Goal: Use online tool/utility: Utilize a website feature to perform a specific function

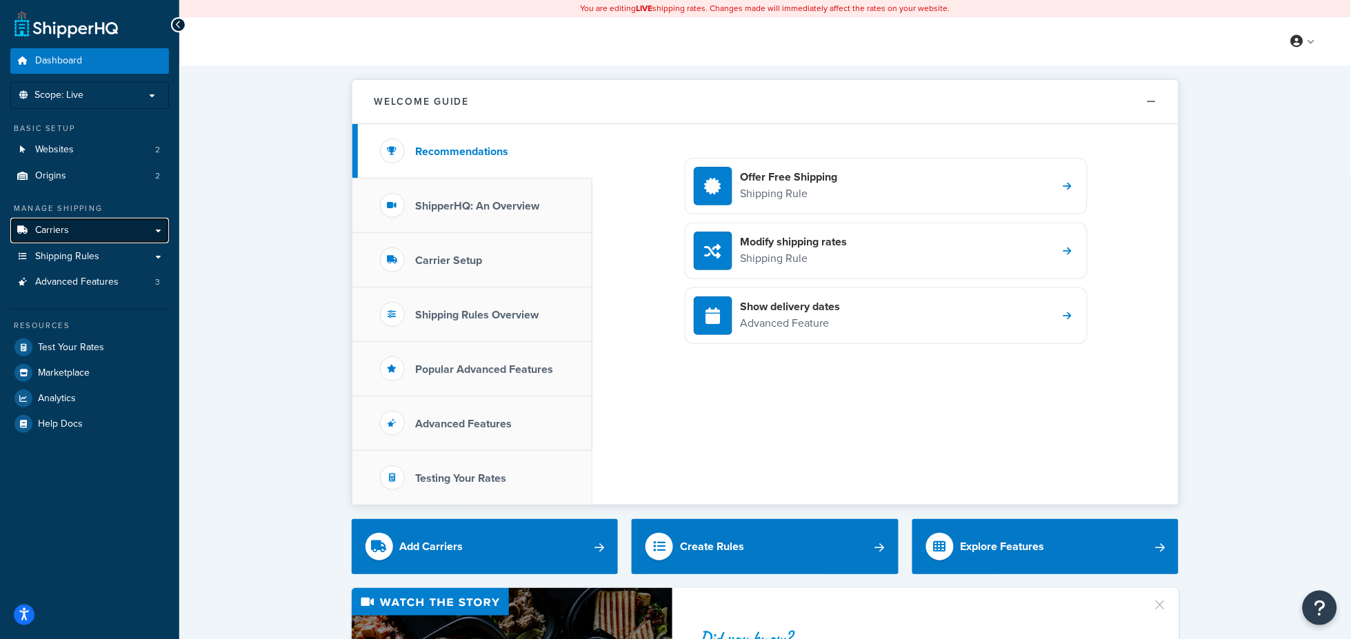
click at [99, 229] on link "Carriers" at bounding box center [89, 231] width 159 height 26
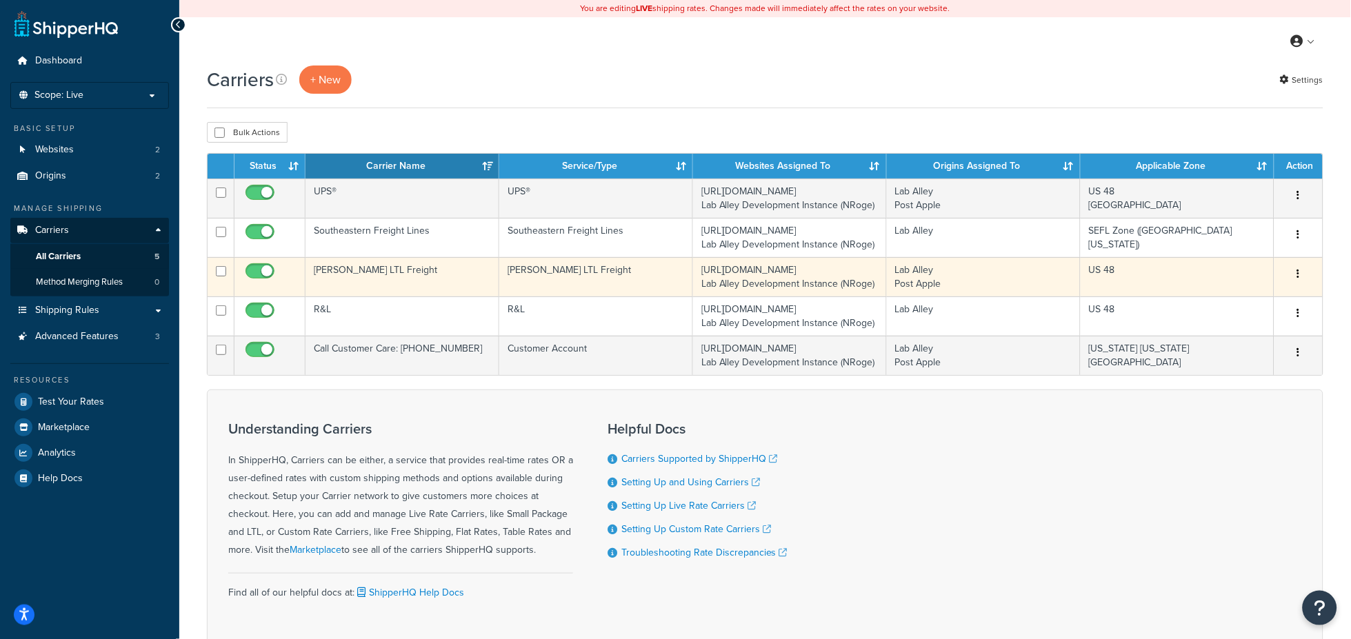
click at [404, 268] on td "SAIA LTL Freight" at bounding box center [402, 276] width 194 height 39
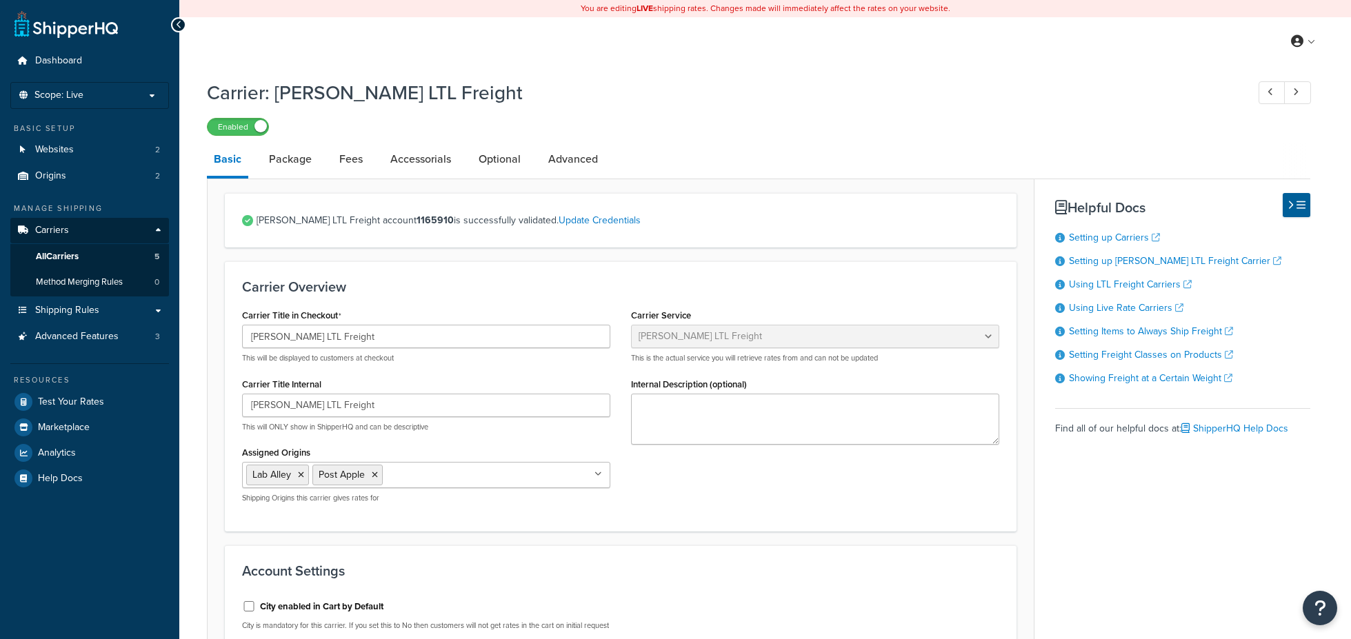
select select "saiaFreight"
click at [518, 157] on link "Optional" at bounding box center [500, 159] width 56 height 33
select select "85"
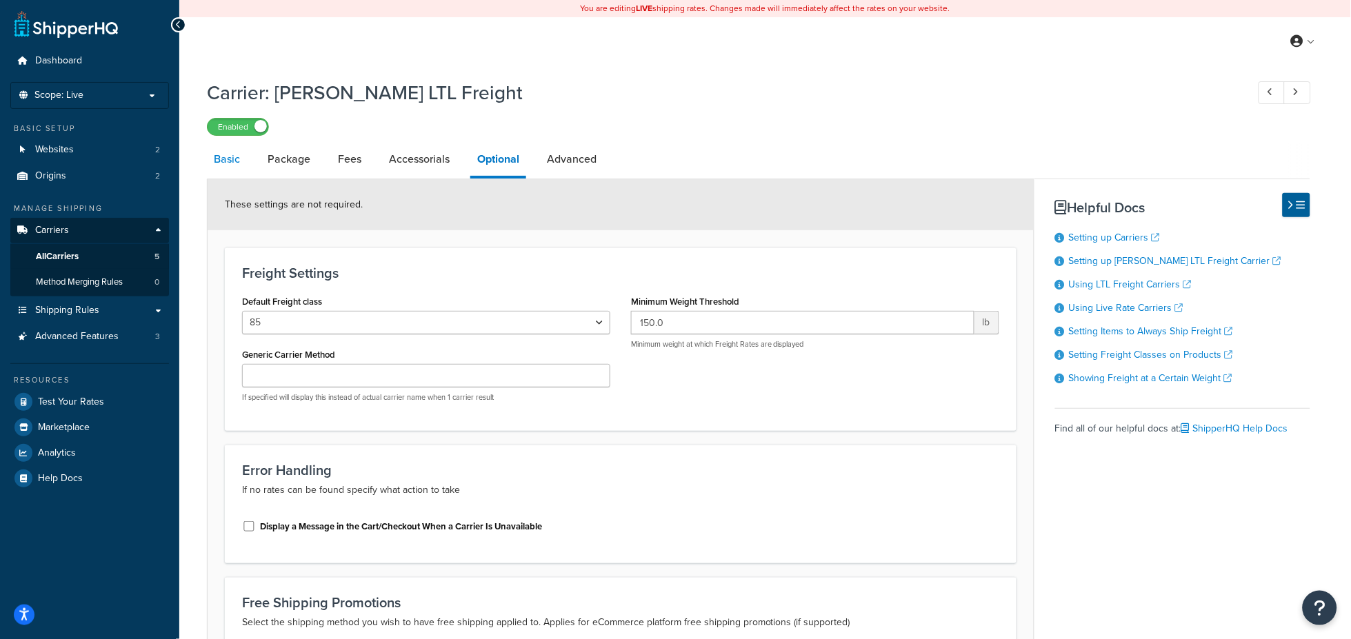
click at [232, 160] on link "Basic" at bounding box center [227, 159] width 40 height 33
select select "saiaFreight"
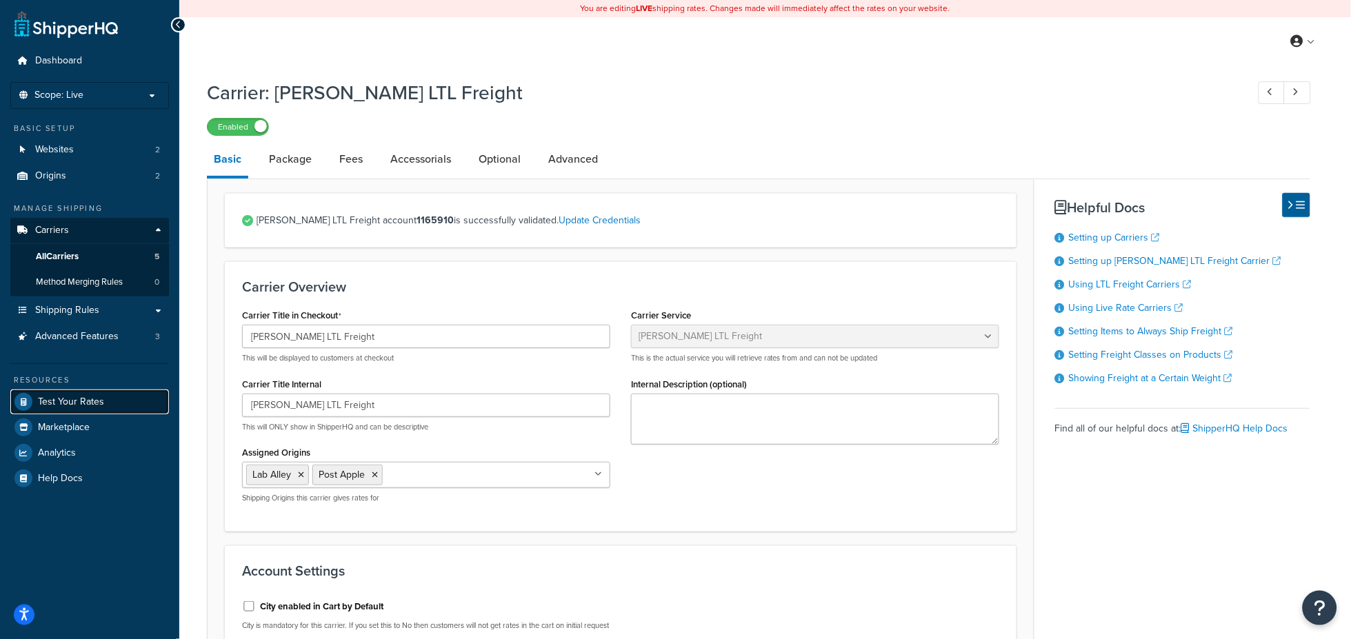
click at [73, 404] on span "Test Your Rates" at bounding box center [71, 402] width 66 height 12
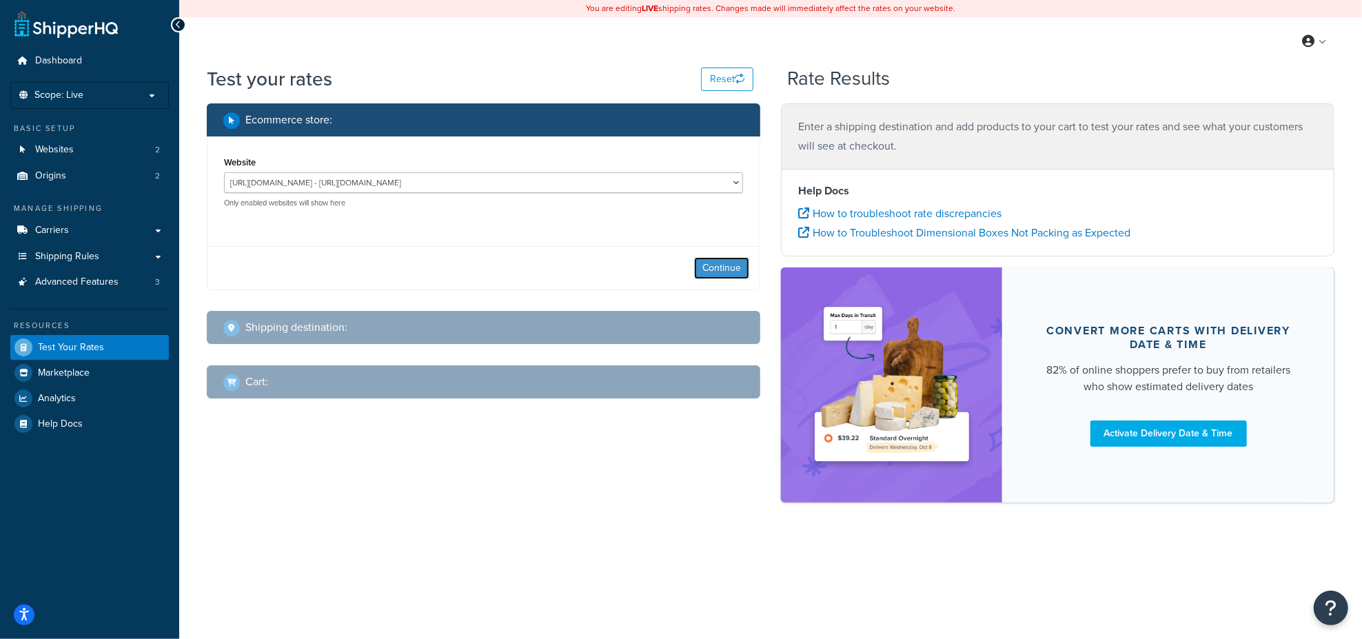
click at [718, 270] on button "Continue" at bounding box center [721, 268] width 55 height 22
select select "TX"
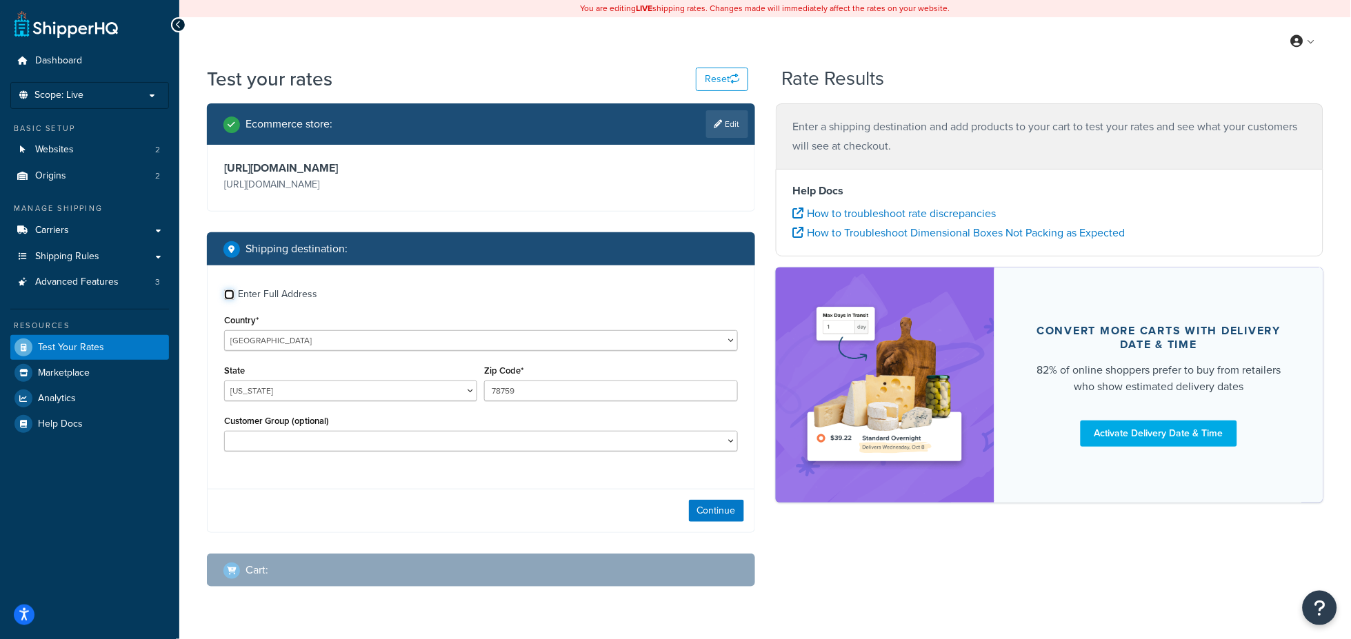
click at [228, 295] on input "Enter Full Address" at bounding box center [229, 295] width 10 height 10
checkbox input "true"
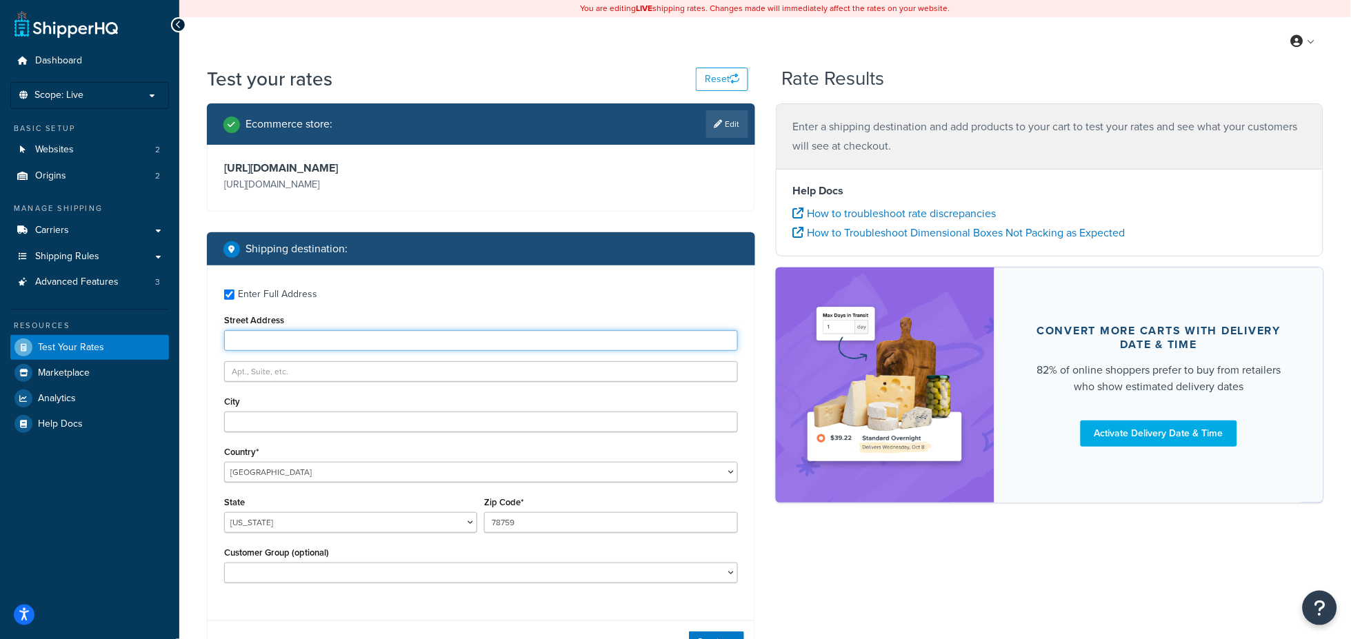
click at [252, 338] on input "Street Address" at bounding box center [481, 340] width 514 height 21
type input "5611 Gorham Glen Lane"
type input "Austin"
type input "78739"
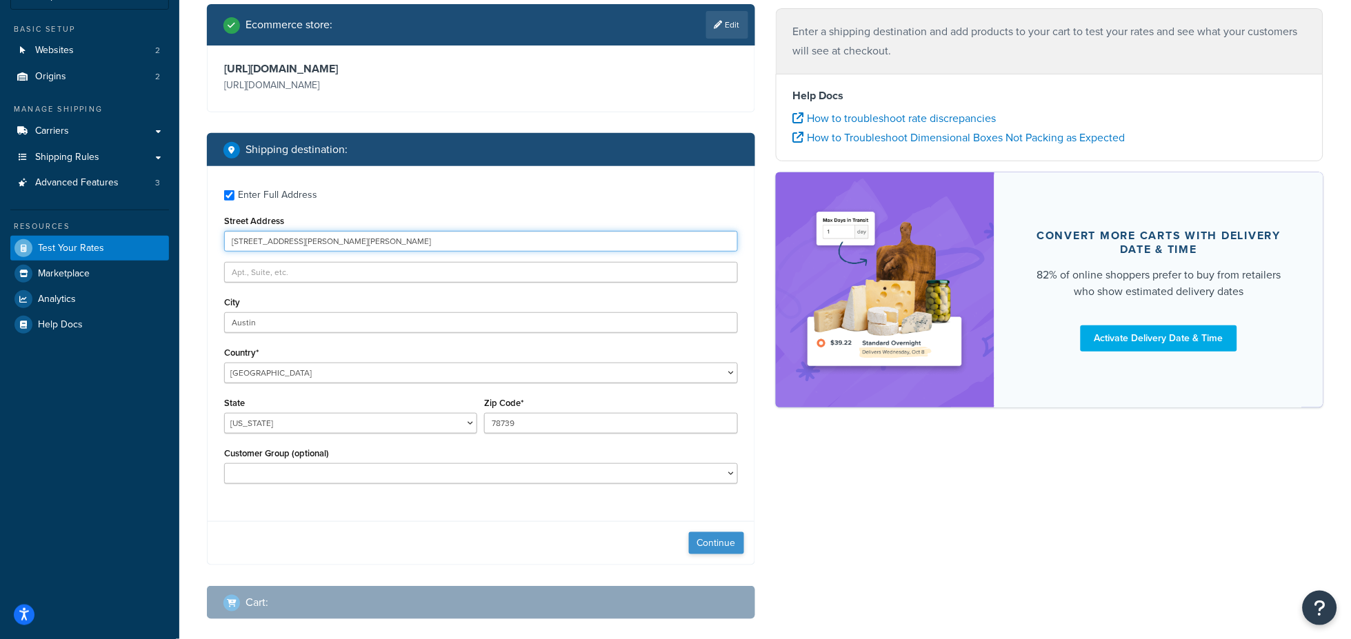
scroll to position [102, 0]
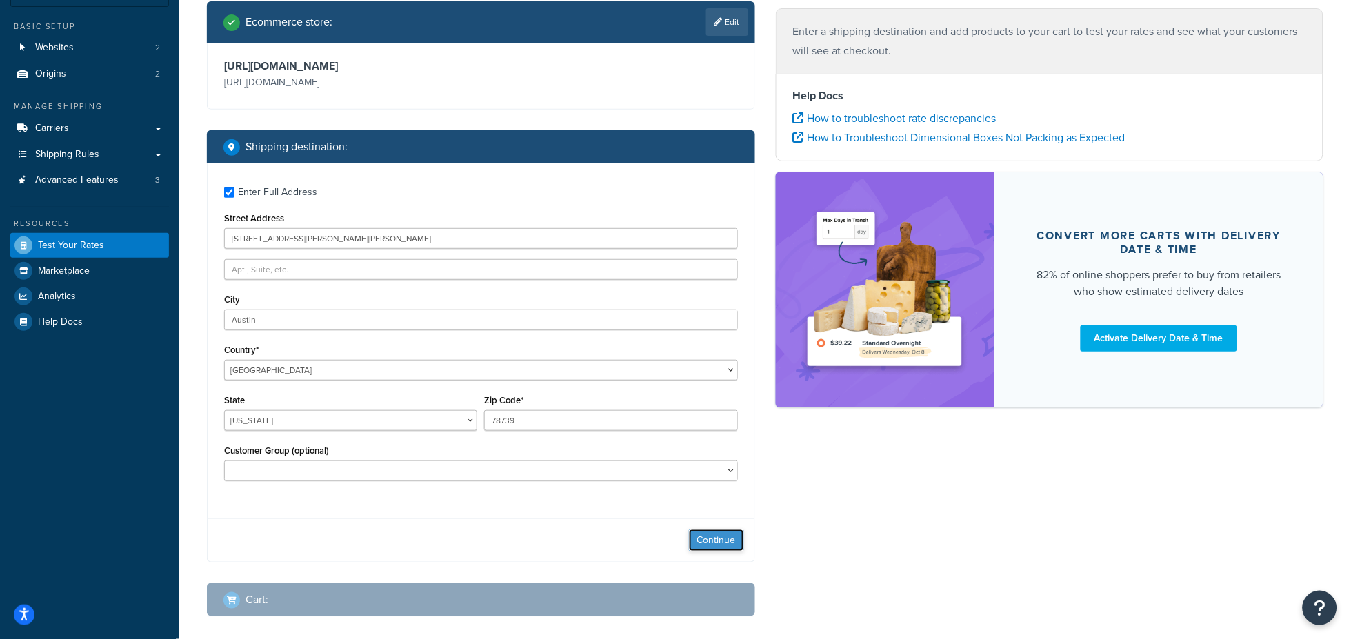
click at [711, 539] on button "Continue" at bounding box center [716, 541] width 55 height 22
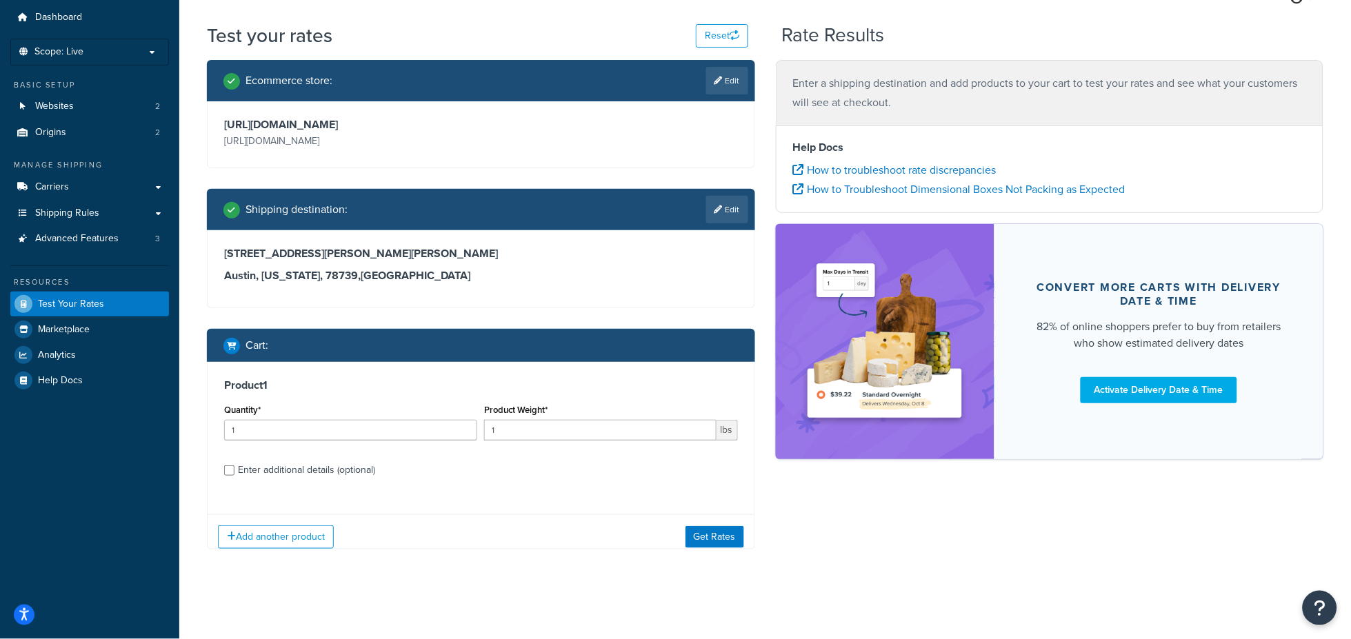
scroll to position [53, 0]
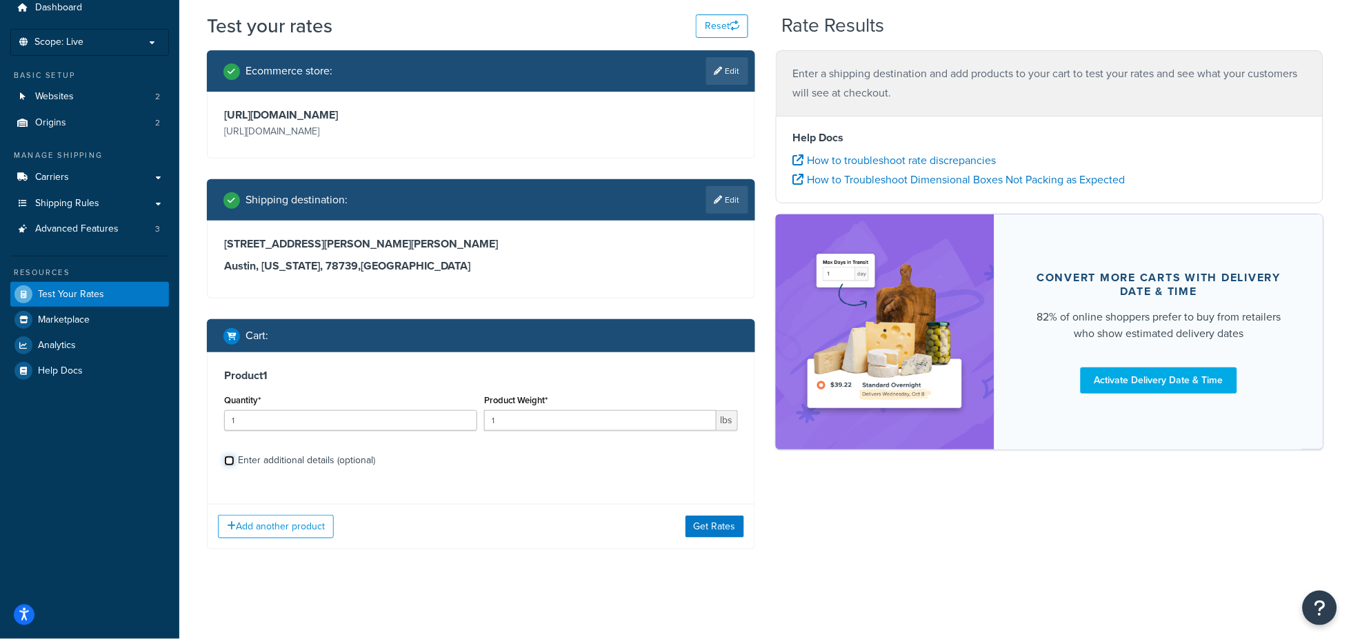
click at [231, 458] on input "Enter additional details (optional)" at bounding box center [229, 461] width 10 height 10
checkbox input "true"
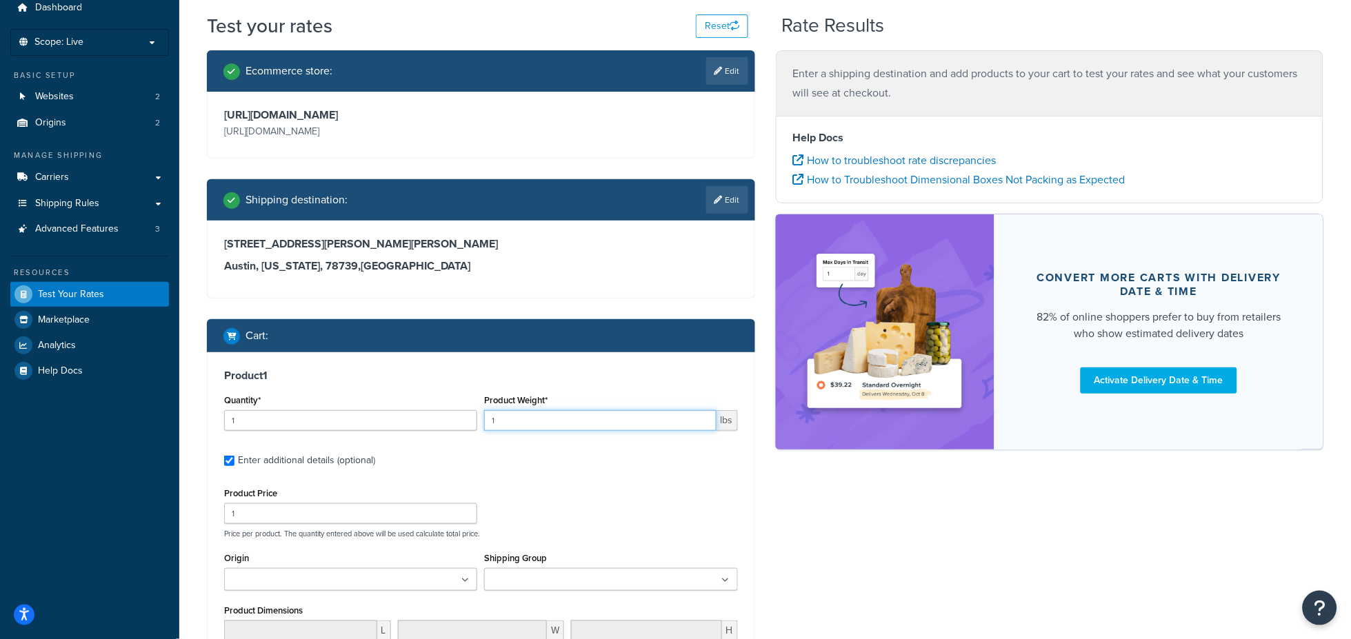
click at [510, 423] on input "1" at bounding box center [600, 420] width 232 height 21
type input "155"
click at [561, 489] on div "Product Price 1 Price per product. The quantity entered above will be used calc…" at bounding box center [481, 511] width 521 height 54
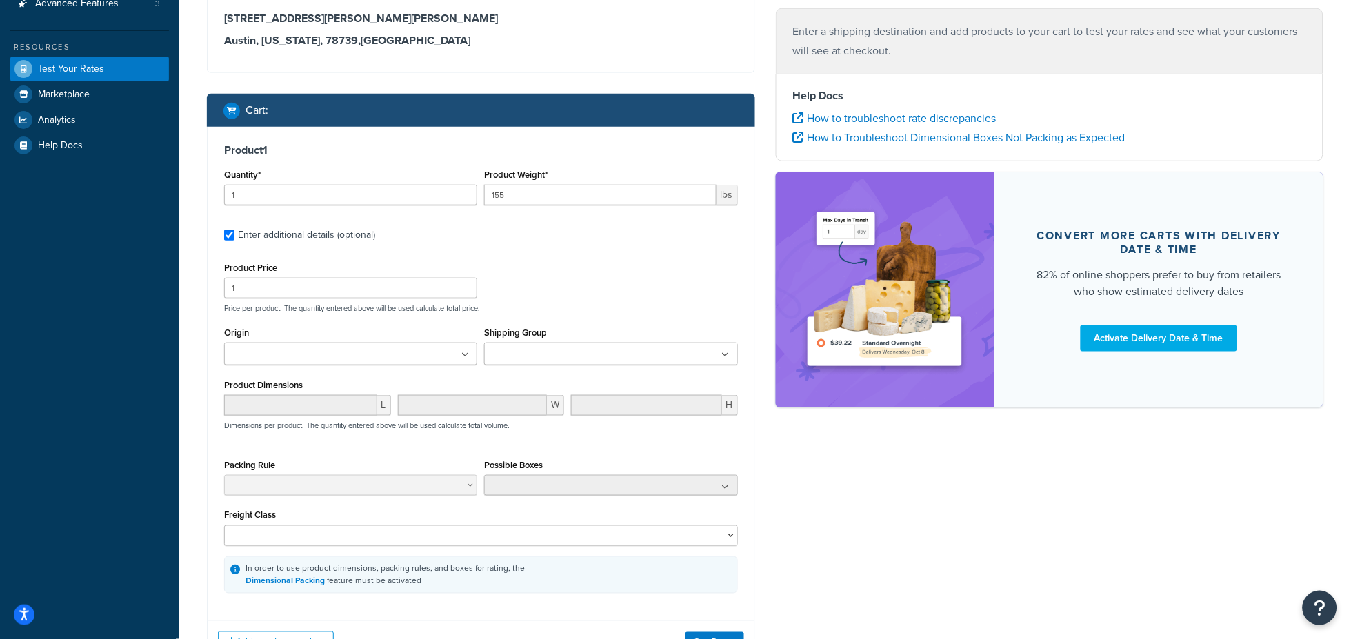
scroll to position [283, 0]
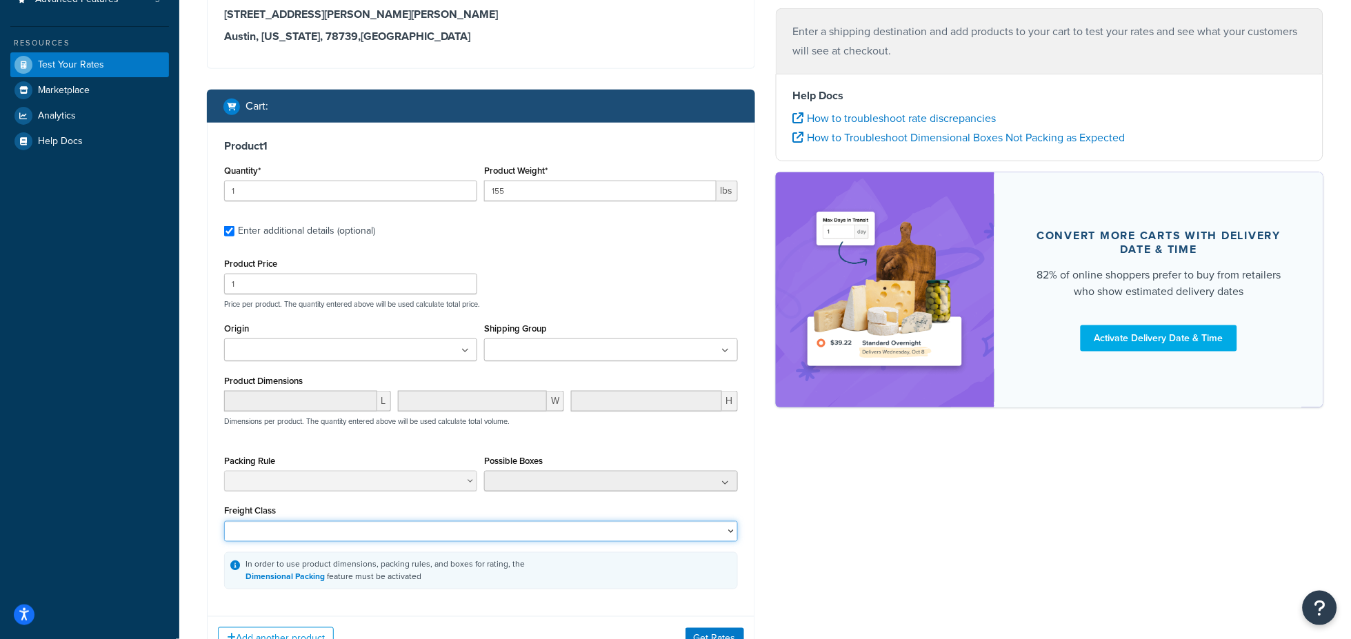
click at [523, 534] on select "50 55 60 65 70 77.5 85 92.5 100 110 125 150 175 200 250 300 400 500" at bounding box center [481, 531] width 514 height 21
select select "85"
click at [224, 524] on select "50 55 60 65 70 77.5 85 92.5 100 110 125 150 175 200 250 300 400 500" at bounding box center [481, 531] width 514 height 21
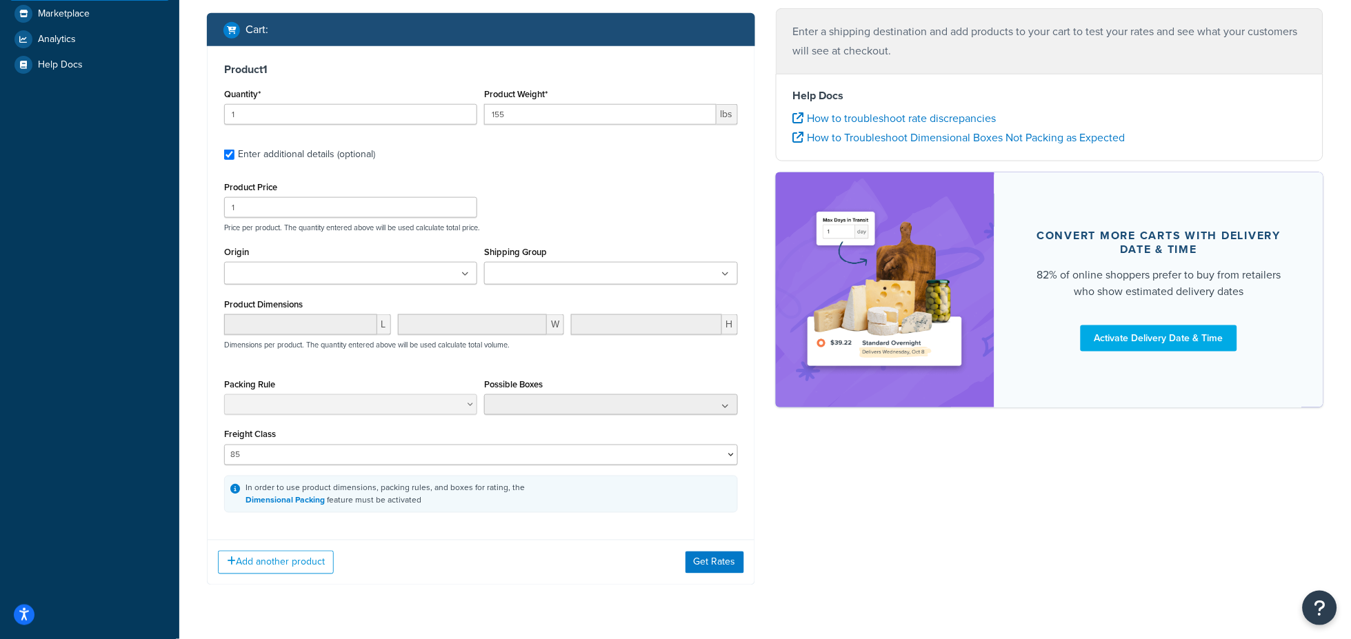
click at [709, 554] on div "Add another product Get Rates" at bounding box center [481, 562] width 547 height 45
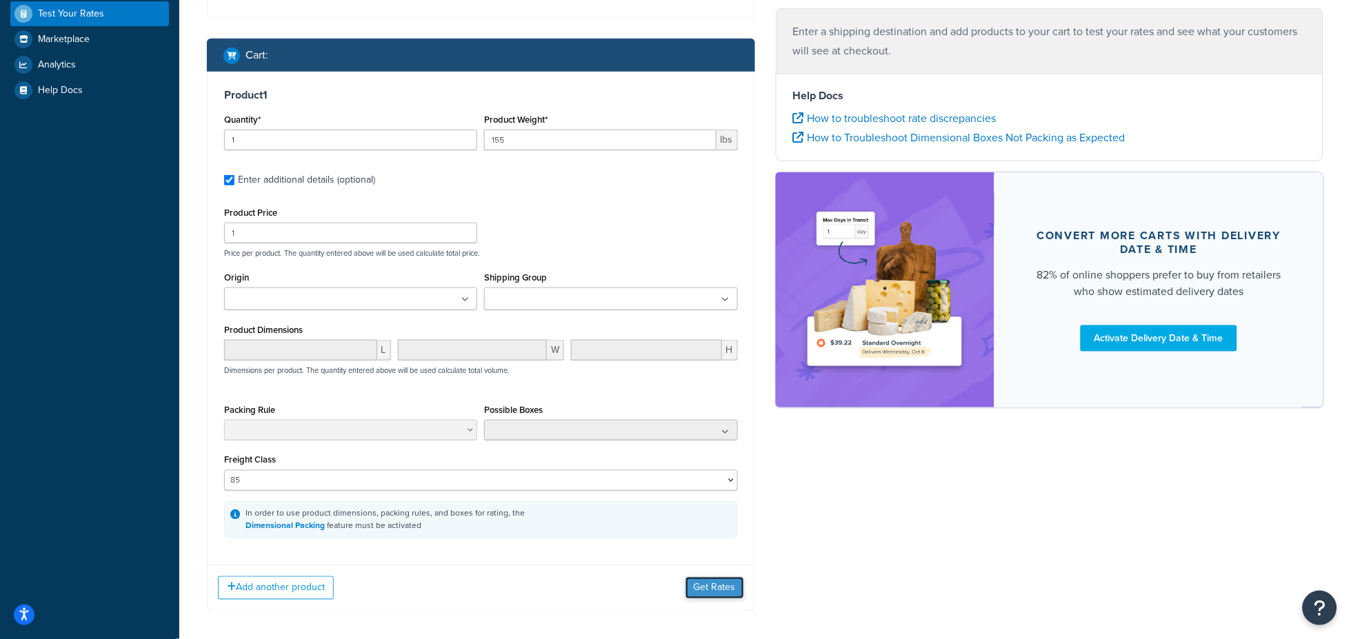
click at [703, 595] on button "Get Rates" at bounding box center [714, 588] width 59 height 22
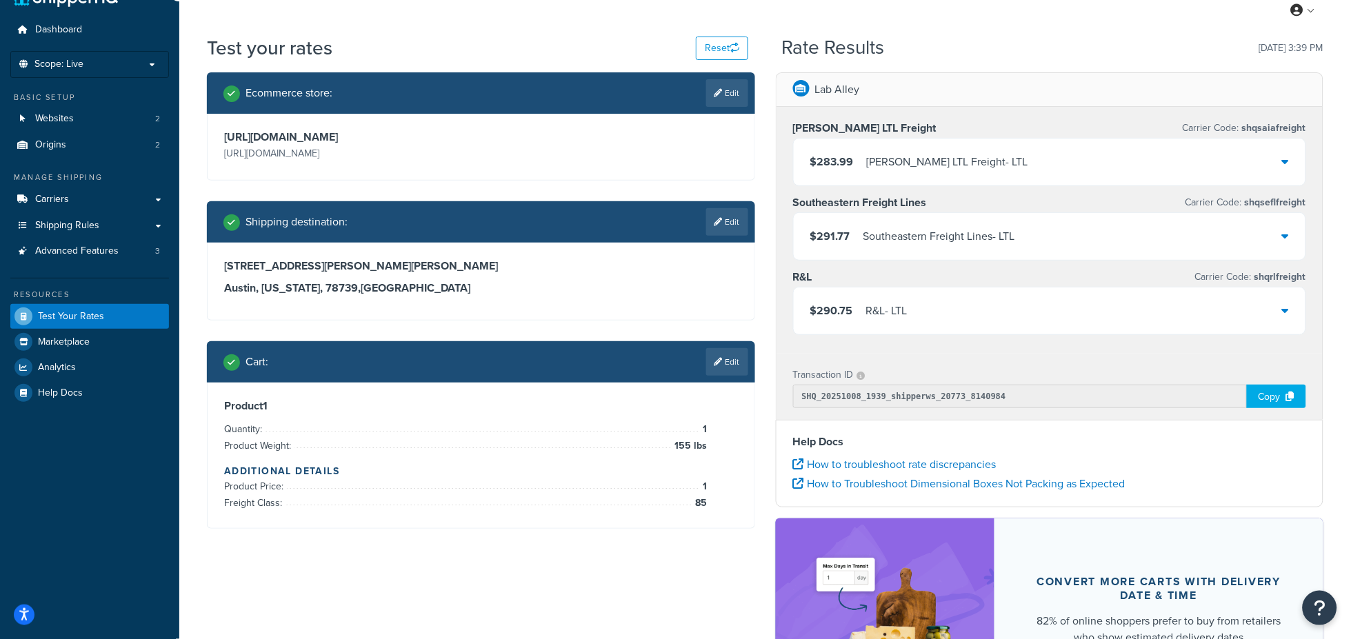
scroll to position [29, 0]
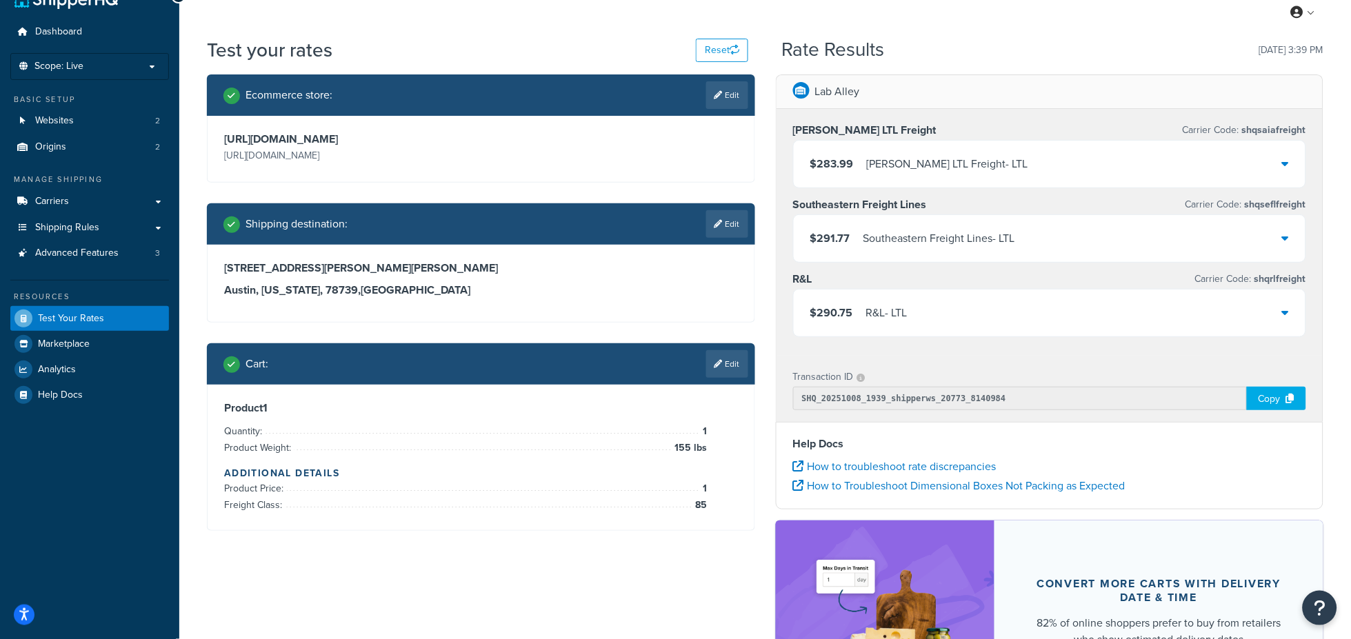
click at [1287, 165] on icon at bounding box center [1285, 163] width 7 height 11
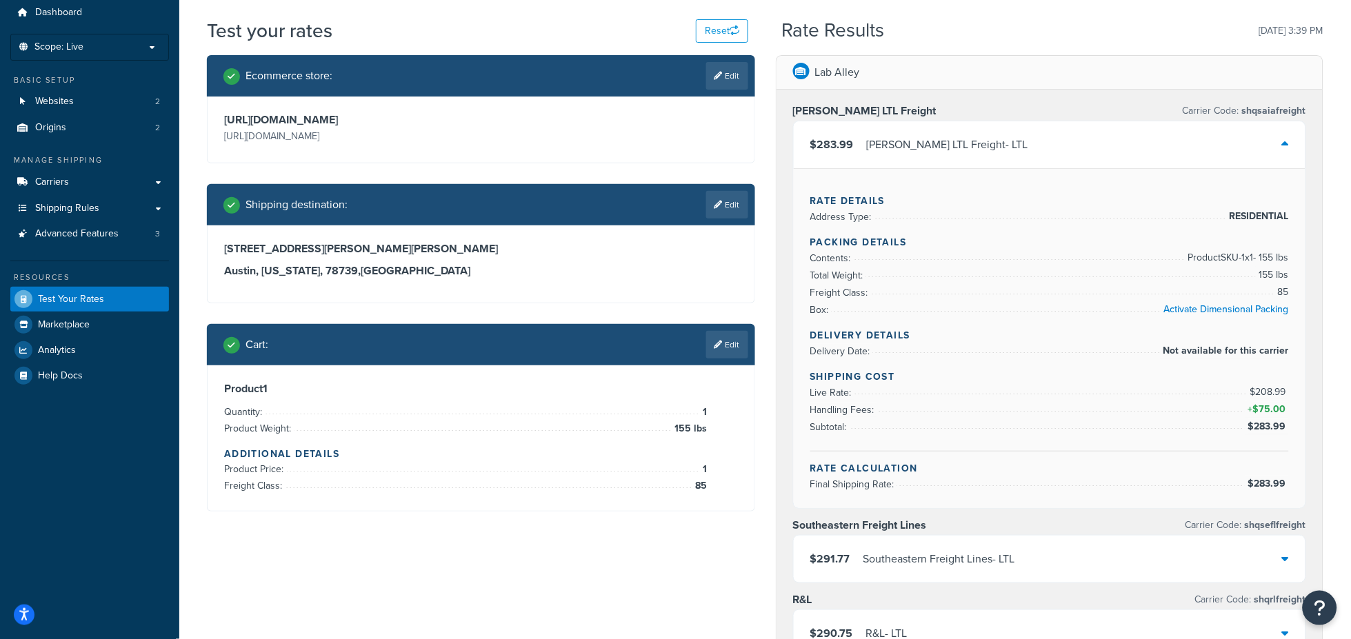
scroll to position [54, 0]
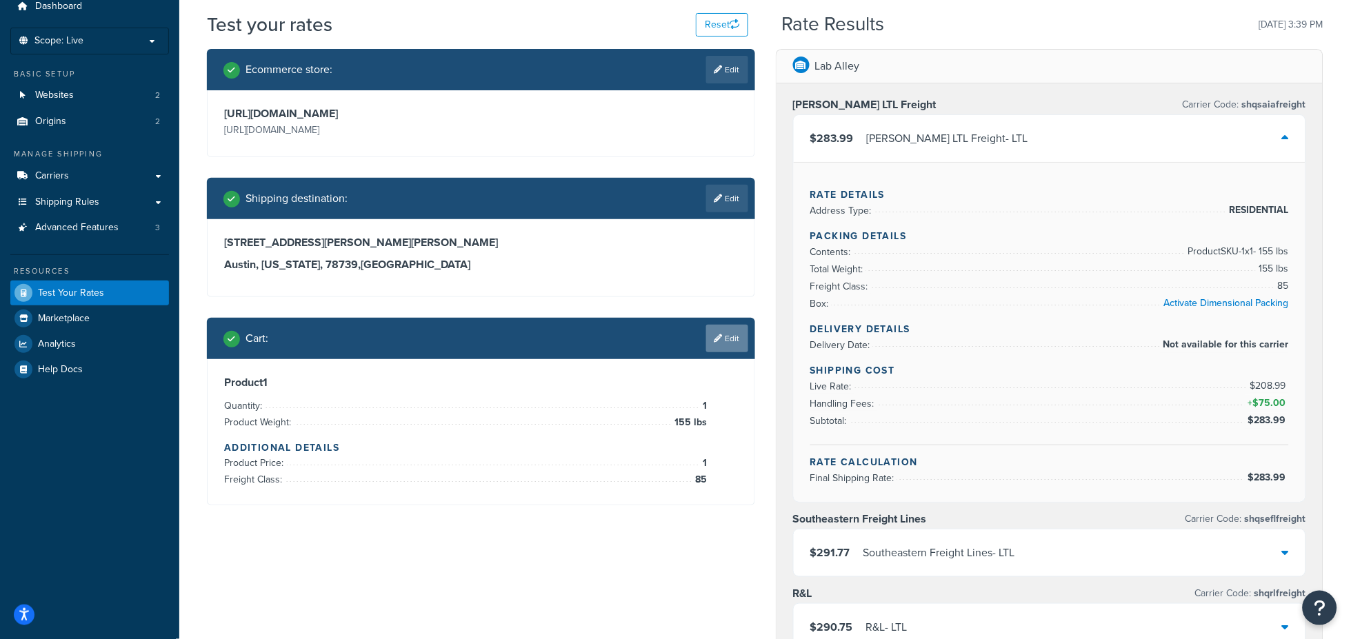
click at [727, 344] on link "Edit" at bounding box center [727, 339] width 42 height 28
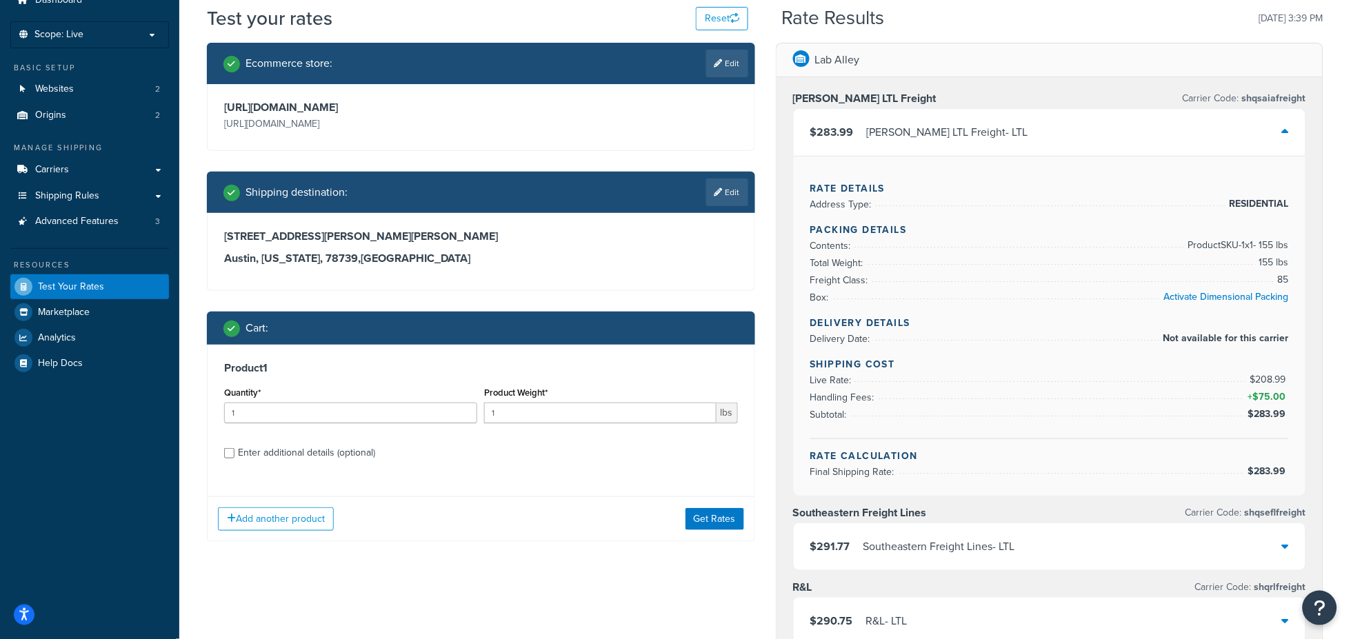
scroll to position [29, 0]
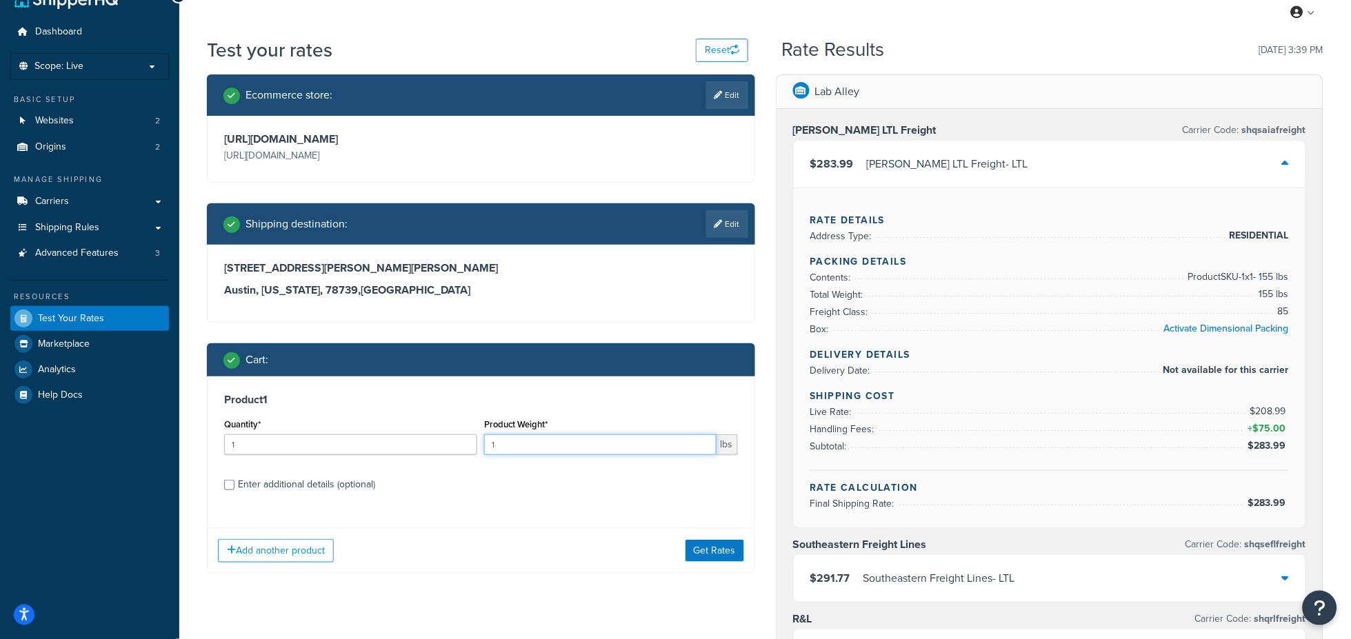
click at [525, 443] on input "1" at bounding box center [600, 444] width 232 height 21
click at [736, 550] on button "Get Rates" at bounding box center [714, 551] width 59 height 22
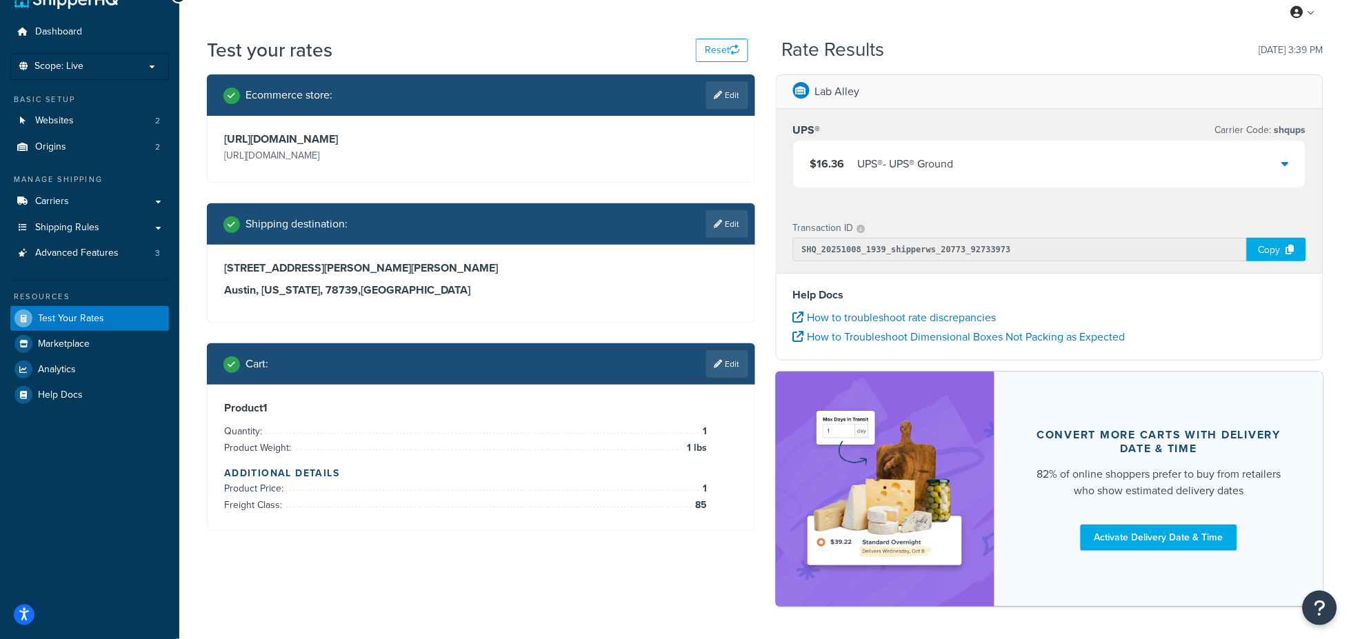
click at [1278, 165] on div "$16.36 UPS® - UPS® Ground" at bounding box center [1050, 164] width 512 height 47
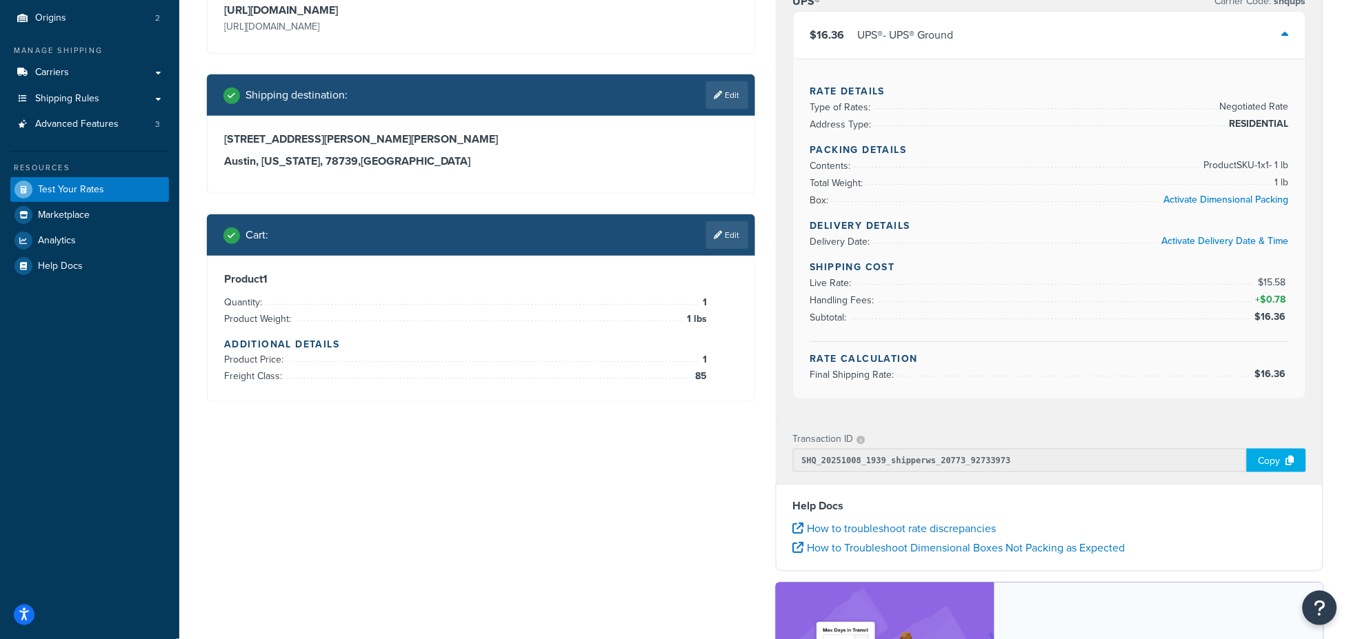
scroll to position [208, 0]
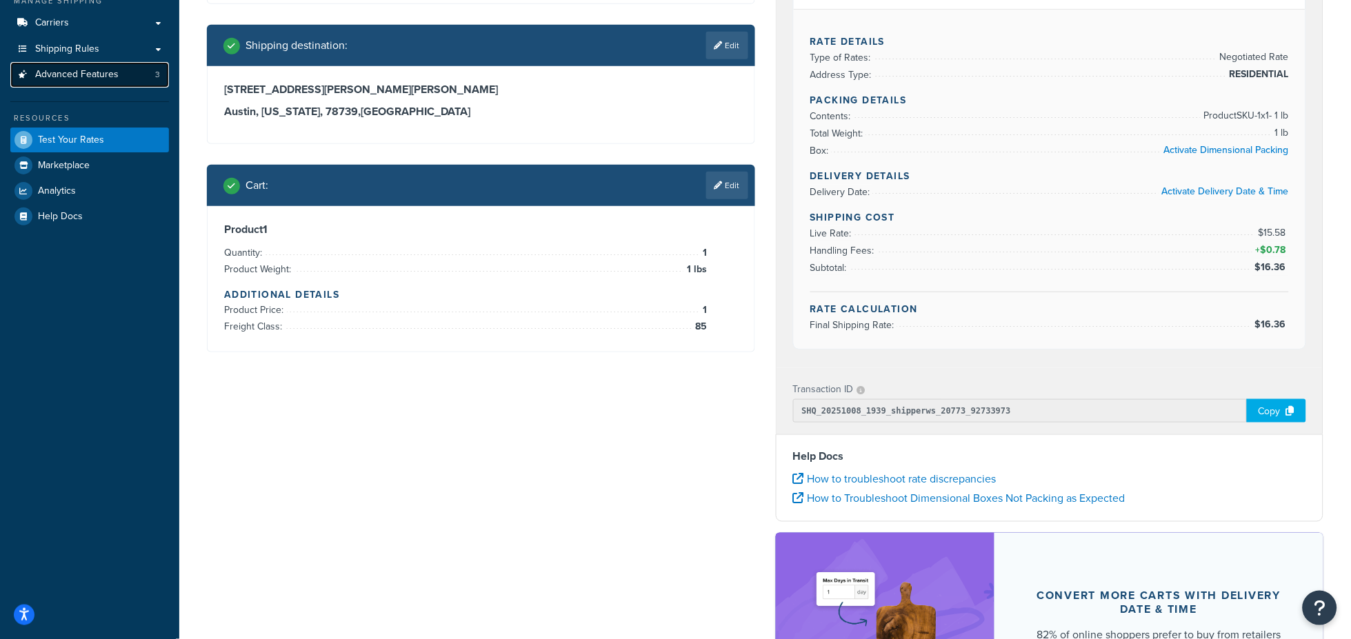
click at [83, 76] on span "Advanced Features" at bounding box center [76, 75] width 83 height 12
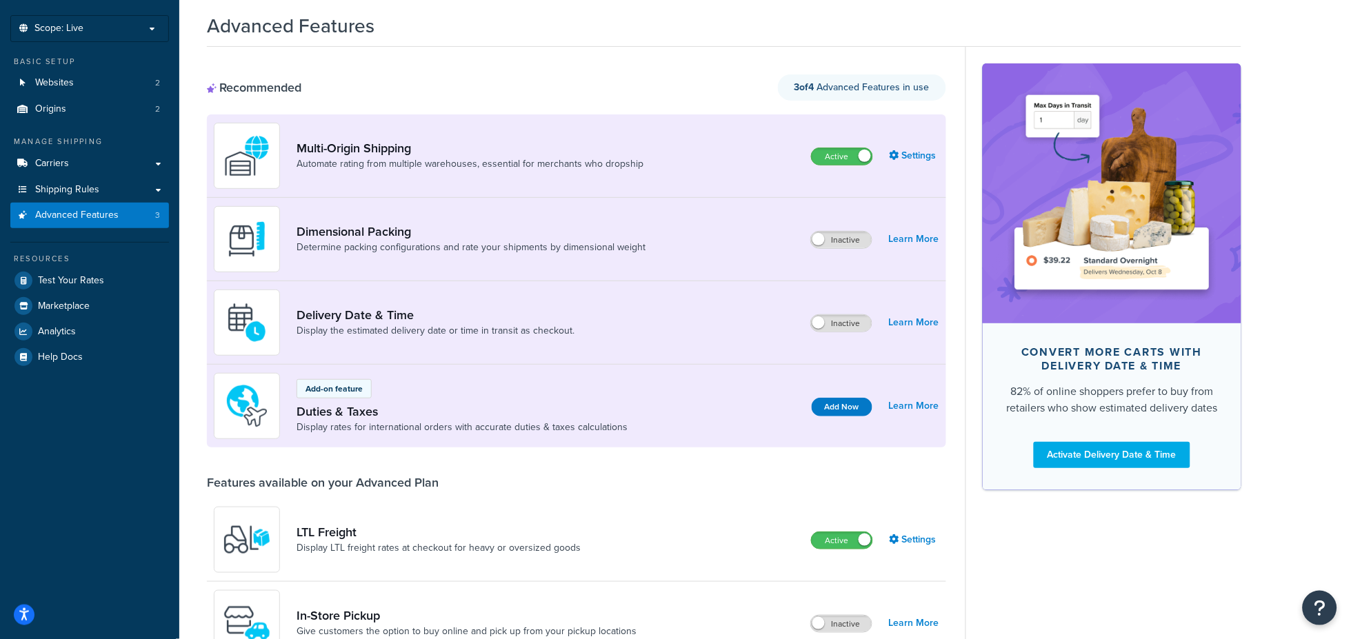
scroll to position [77, 0]
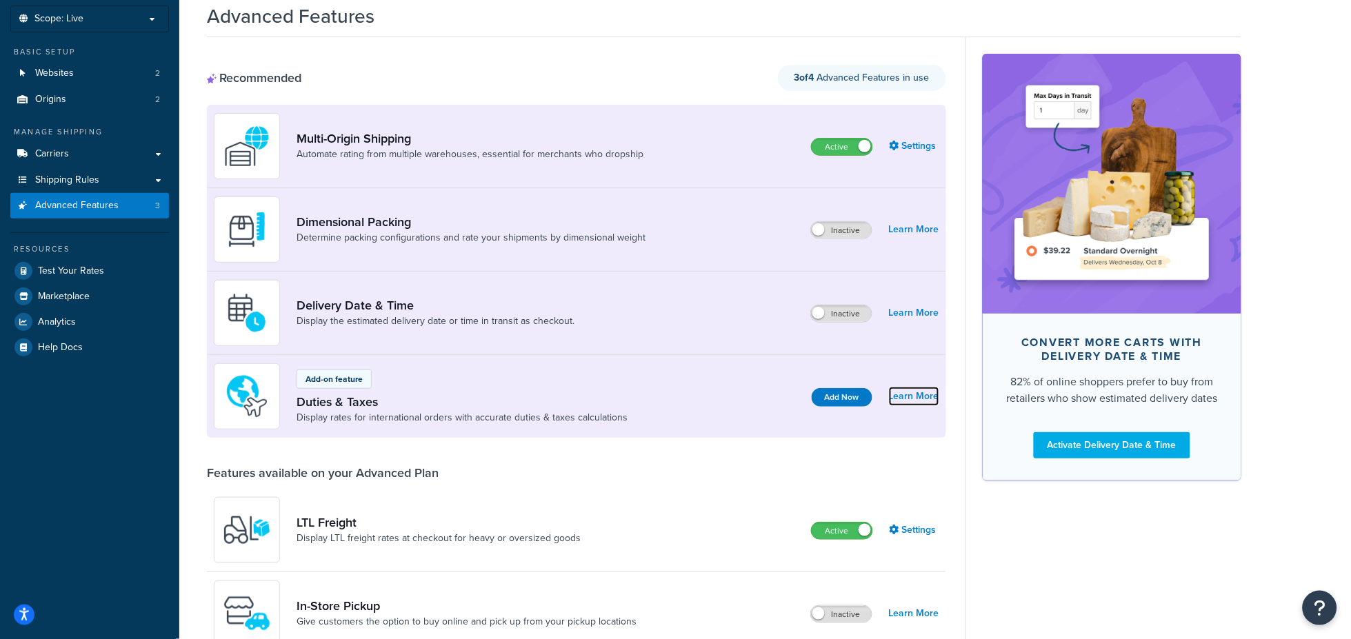
click at [908, 398] on link "Learn More" at bounding box center [914, 396] width 50 height 19
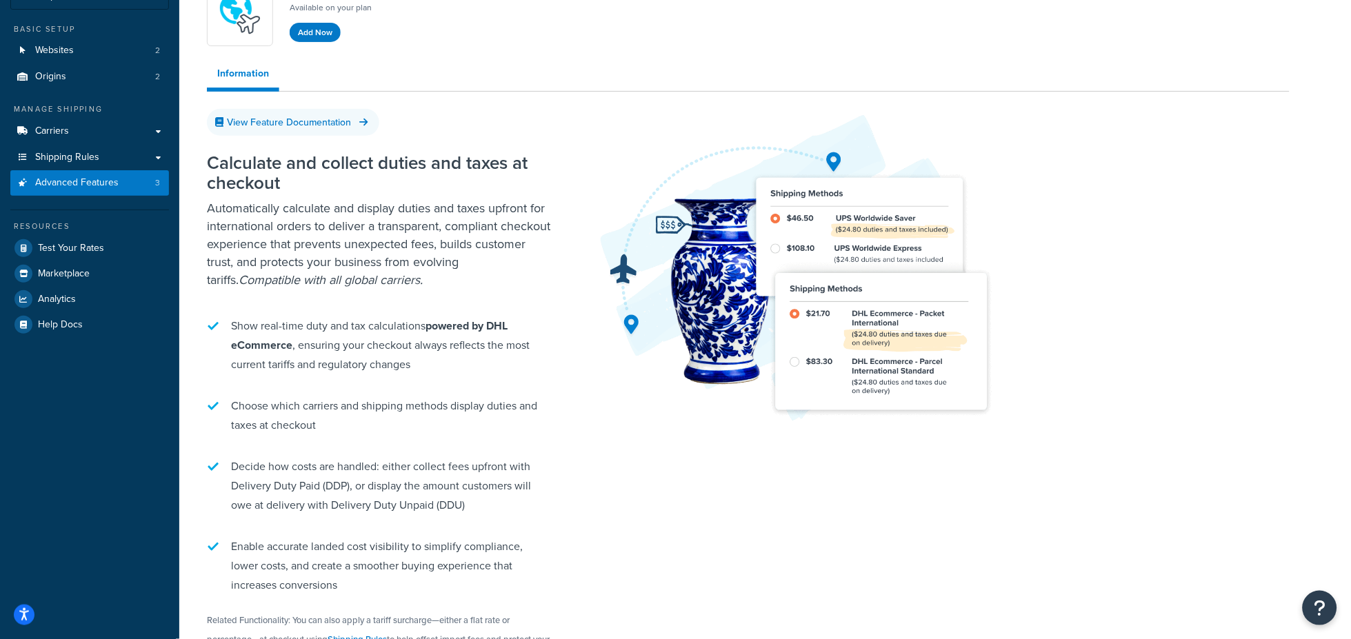
scroll to position [77, 0]
